Goal: Information Seeking & Learning: Check status

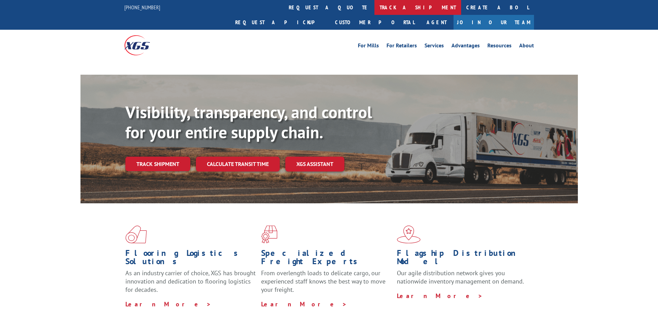
click at [375, 9] on link "track a shipment" at bounding box center [418, 7] width 87 height 15
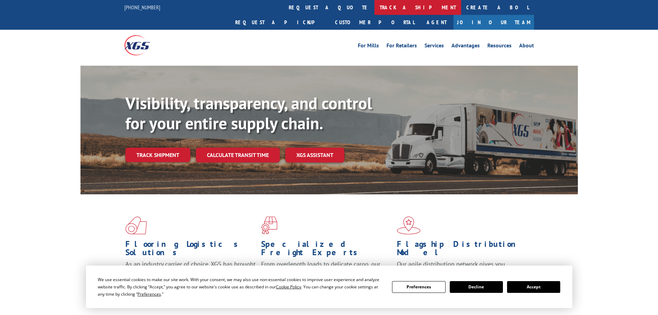
click at [375, 9] on link "track a shipment" at bounding box center [418, 7] width 87 height 15
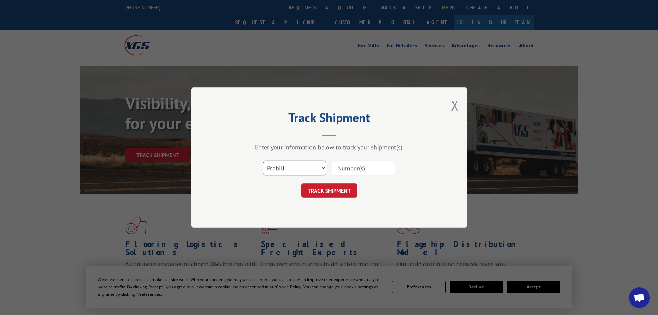
click at [292, 166] on select "Select category... Probill BOL PO" at bounding box center [295, 168] width 64 height 15
select select "po"
click at [263, 161] on select "Select category... Probill BOL PO" at bounding box center [295, 168] width 64 height 15
click at [353, 166] on input at bounding box center [364, 168] width 64 height 15
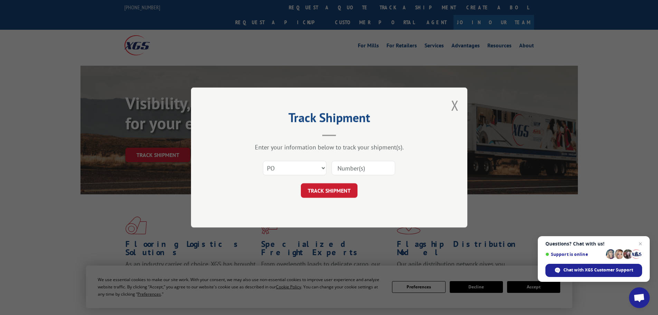
paste input "44533464"
type input "44533464"
click at [329, 192] on button "TRACK SHIPMENT" at bounding box center [329, 190] width 57 height 15
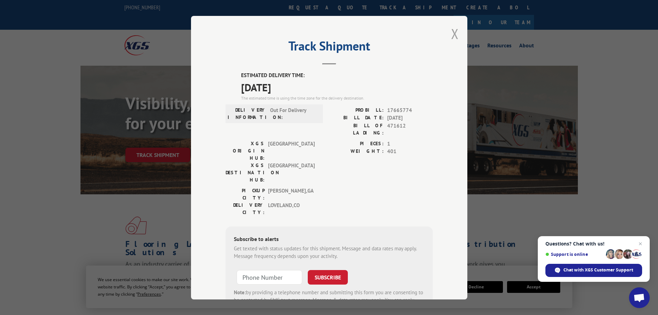
click at [451, 38] on button "Close modal" at bounding box center [455, 34] width 8 height 18
